Goal: Check status: Check status

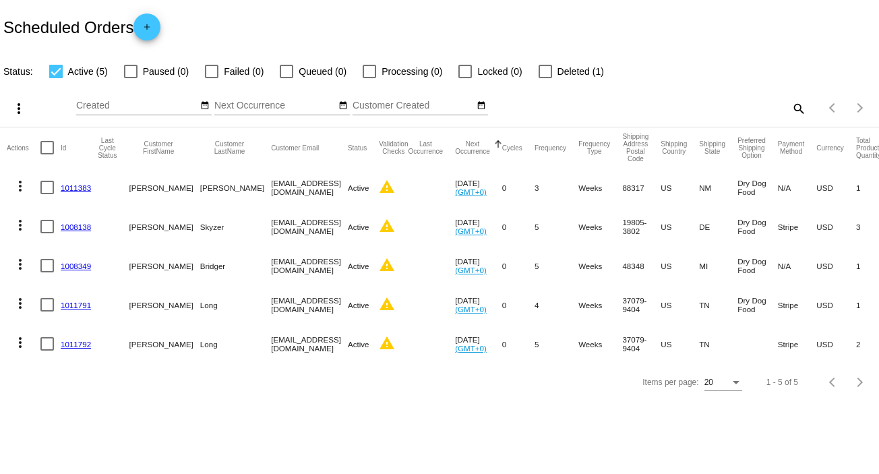
click at [71, 345] on link "1011792" at bounding box center [76, 344] width 30 height 9
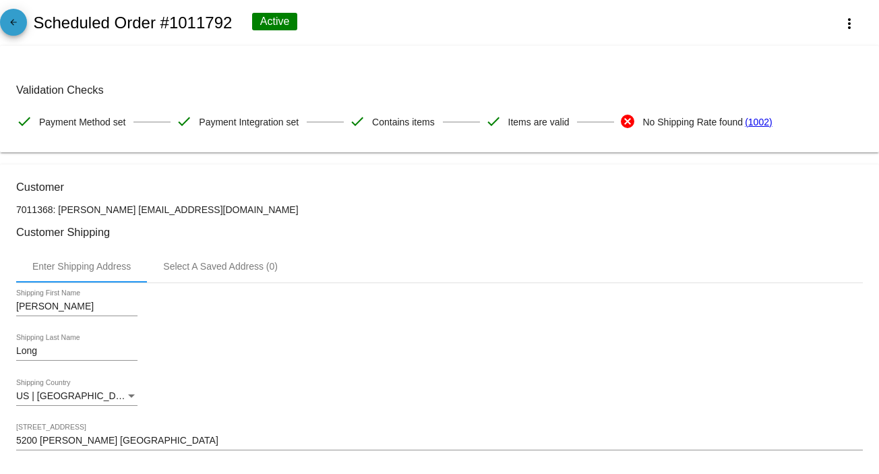
click at [16, 22] on mat-icon "arrow_back" at bounding box center [13, 26] width 16 height 16
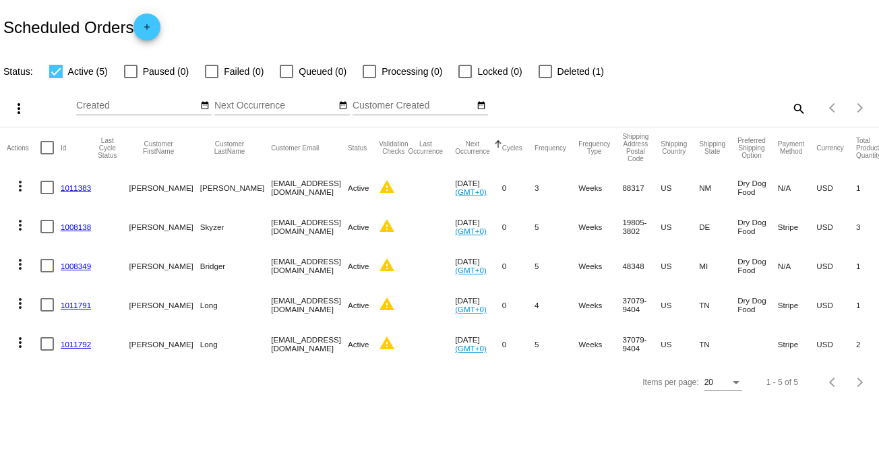
click at [75, 303] on link "1011791" at bounding box center [76, 304] width 30 height 9
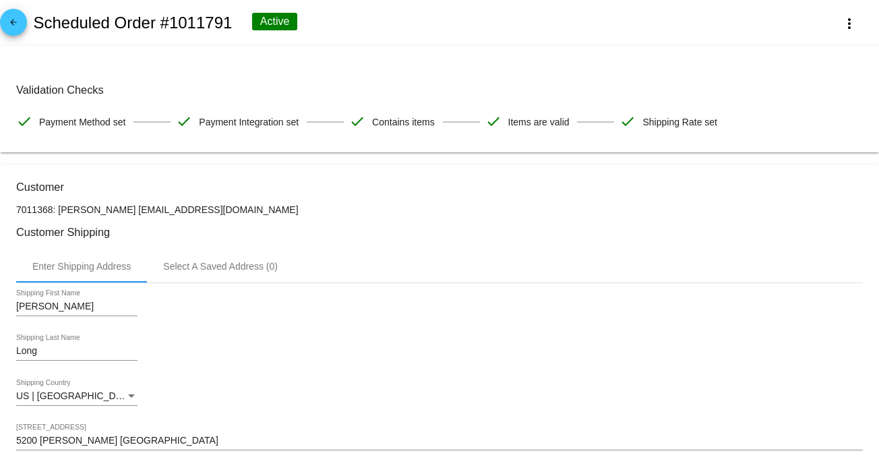
click at [12, 24] on mat-icon "arrow_back" at bounding box center [13, 26] width 16 height 16
